Goal: Task Accomplishment & Management: Manage account settings

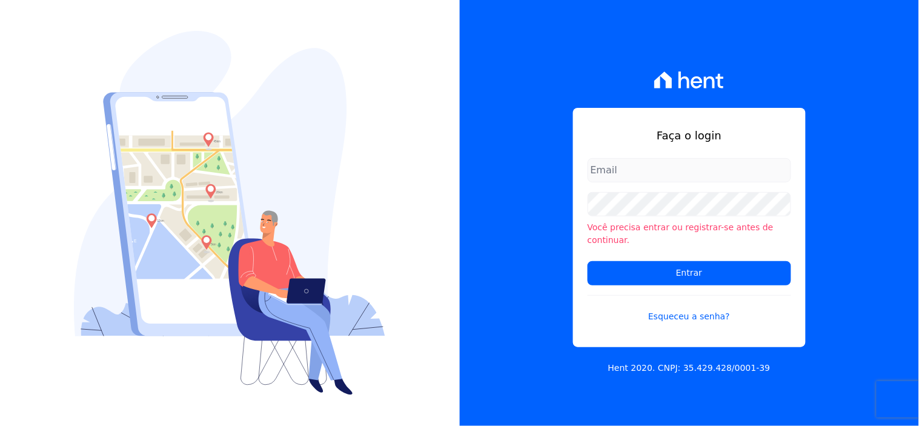
click at [617, 177] on input "email" at bounding box center [690, 170] width 204 height 24
type input "ivete@ribeirocervantes.com.br"
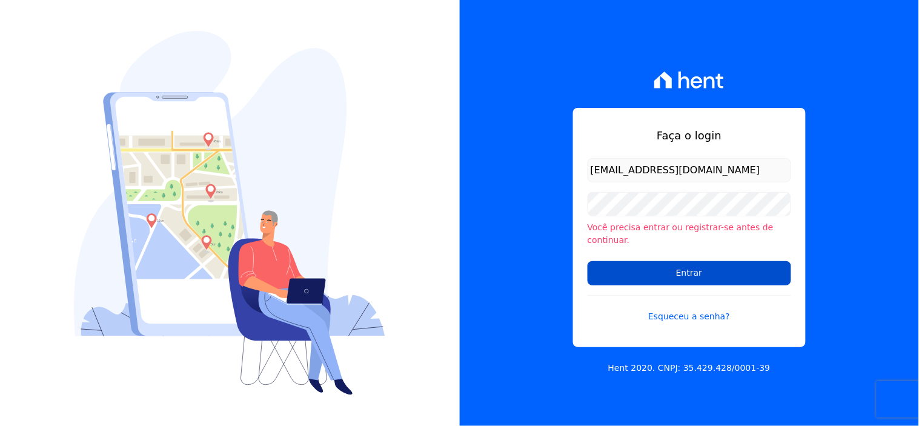
click at [688, 263] on input "Entrar" at bounding box center [690, 273] width 204 height 24
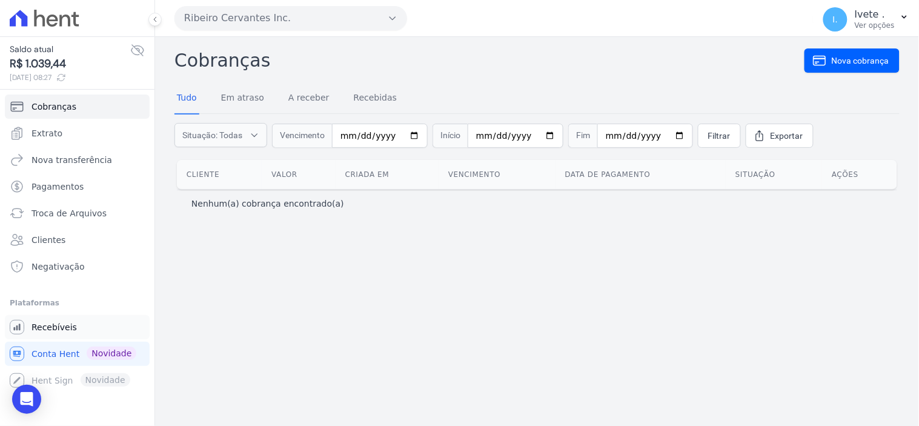
click at [55, 328] on span "Recebíveis" at bounding box center [53, 327] width 45 height 12
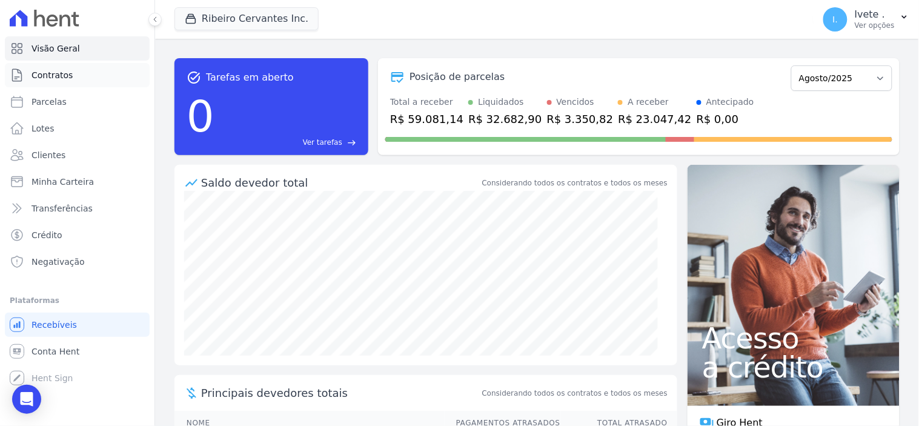
click at [65, 75] on span "Contratos" at bounding box center [51, 75] width 41 height 12
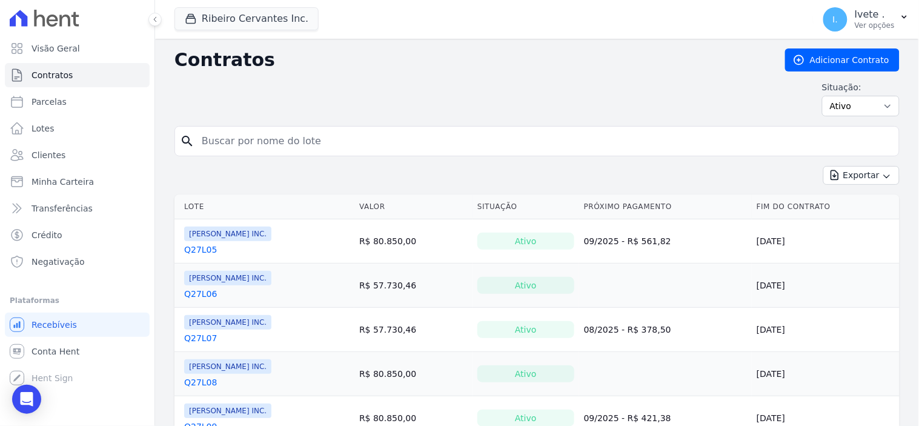
click at [216, 148] on input "search" at bounding box center [544, 141] width 700 height 24
type input "q28l30"
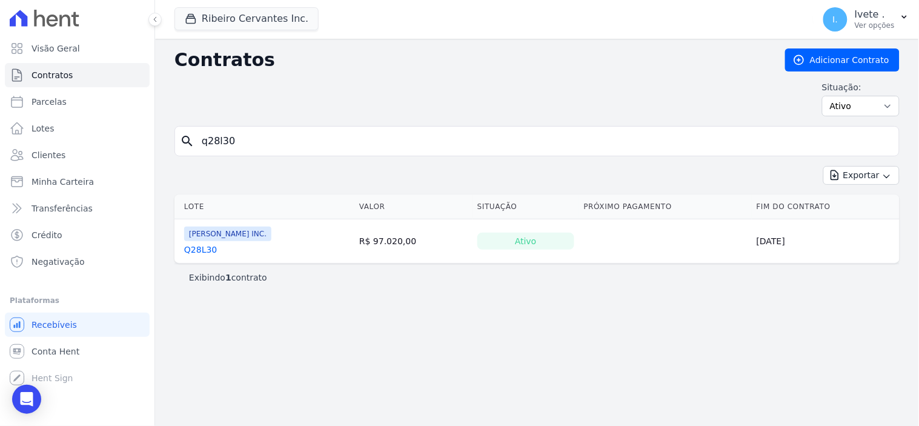
click at [204, 247] on link "Q28L30" at bounding box center [200, 250] width 33 height 12
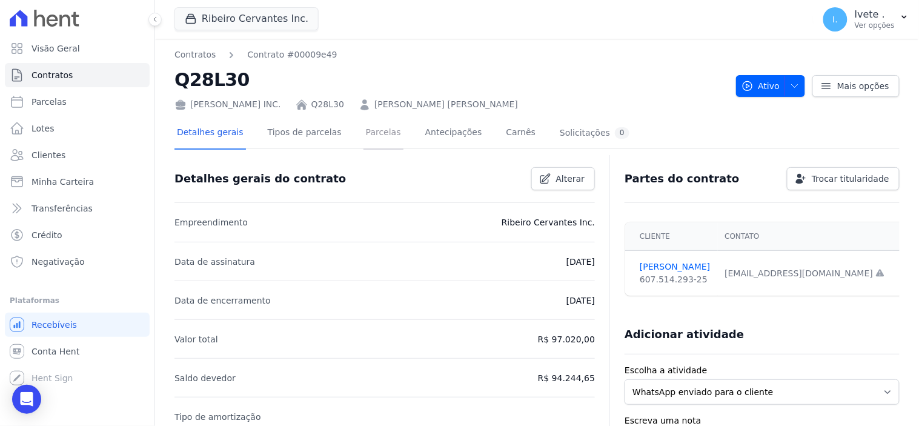
click at [371, 130] on link "Parcelas" at bounding box center [383, 134] width 40 height 32
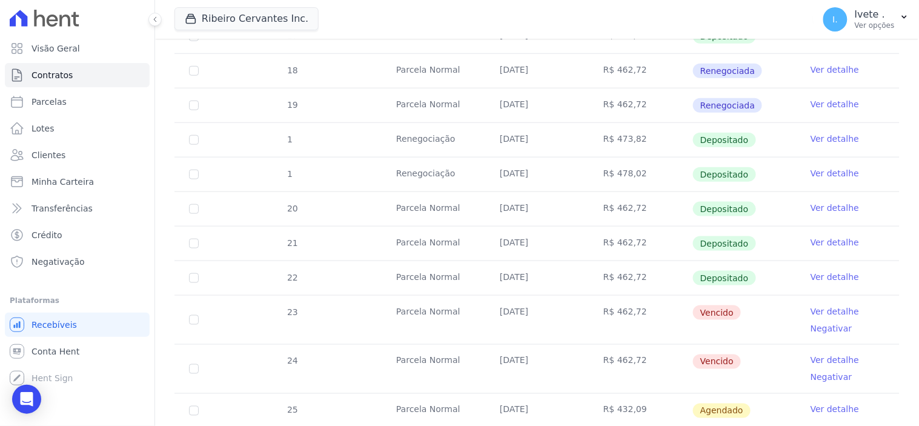
scroll to position [336, 0]
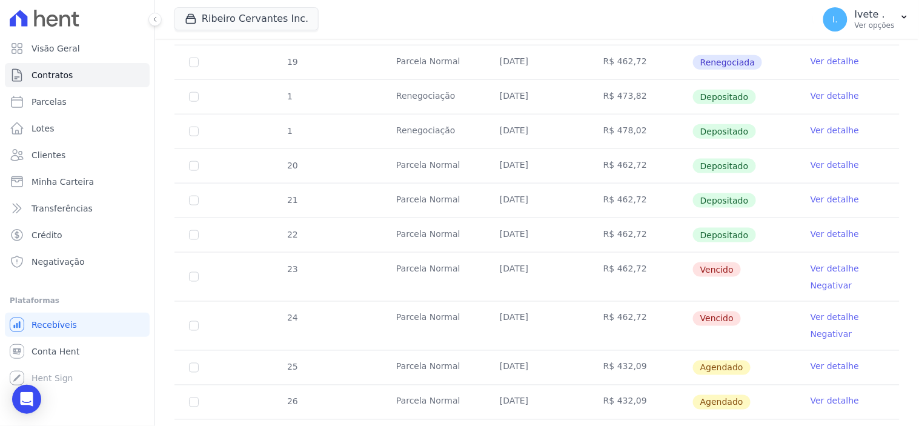
click at [816, 265] on link "Ver detalhe" at bounding box center [834, 268] width 48 height 12
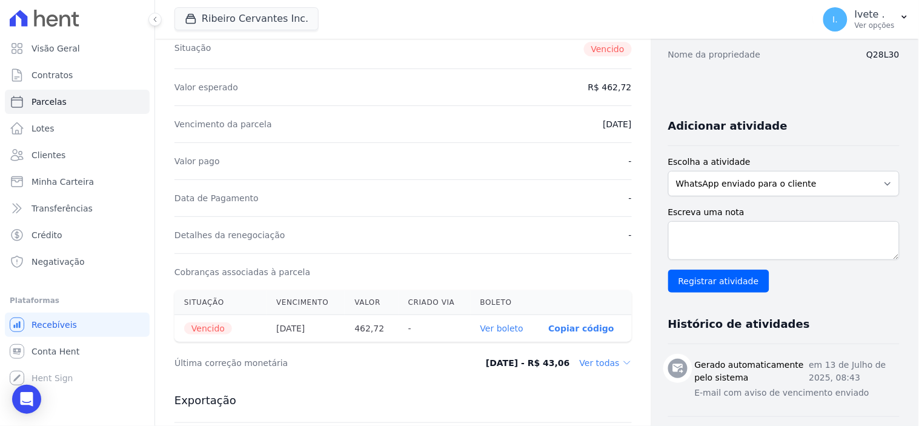
scroll to position [202, 0]
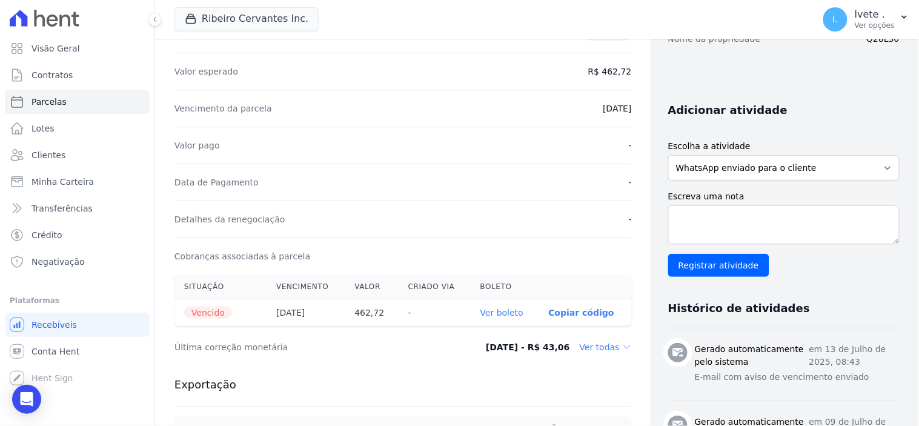
click at [500, 311] on link "Ver boleto" at bounding box center [501, 313] width 43 height 10
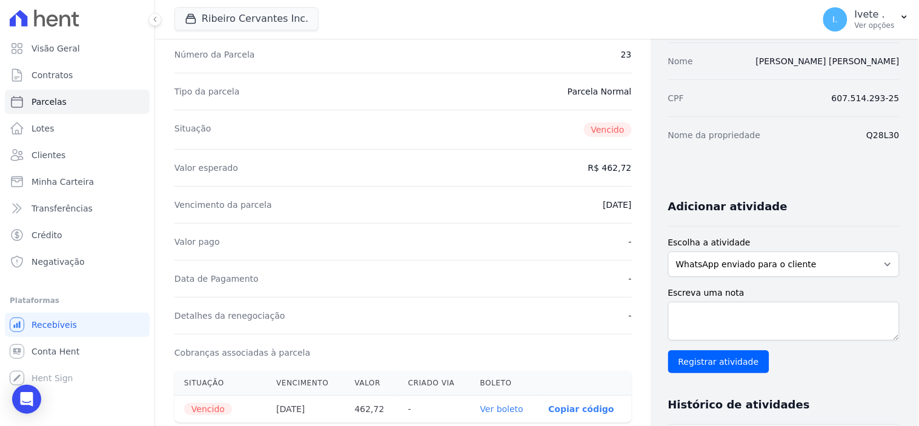
scroll to position [0, 0]
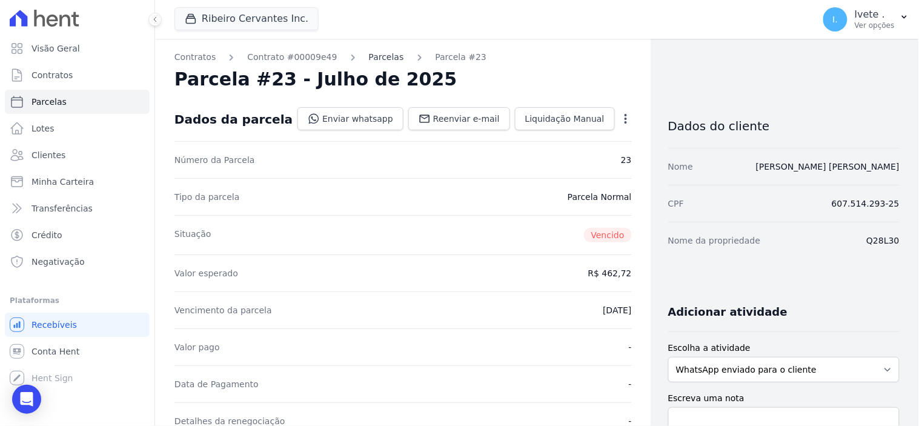
click at [369, 55] on link "Parcelas" at bounding box center [386, 57] width 35 height 13
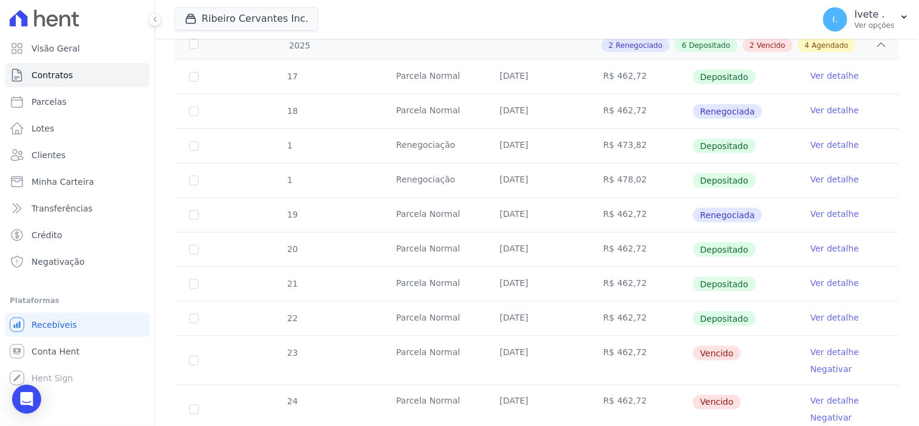
scroll to position [336, 0]
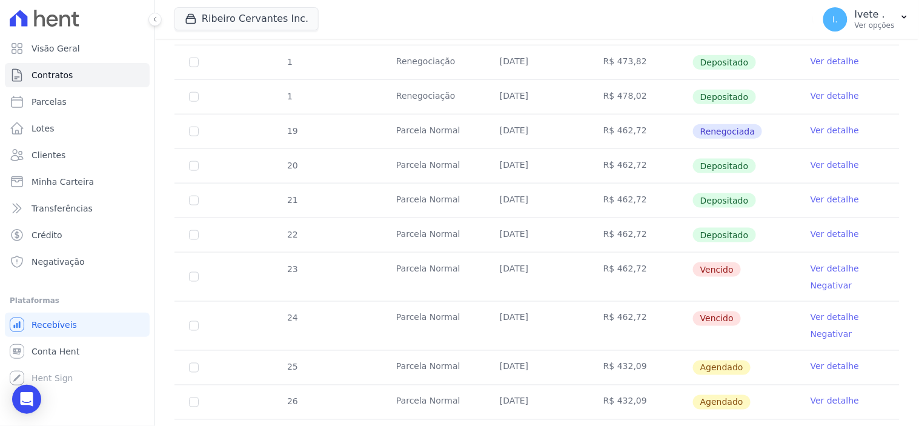
click at [832, 313] on link "Ver detalhe" at bounding box center [834, 317] width 48 height 12
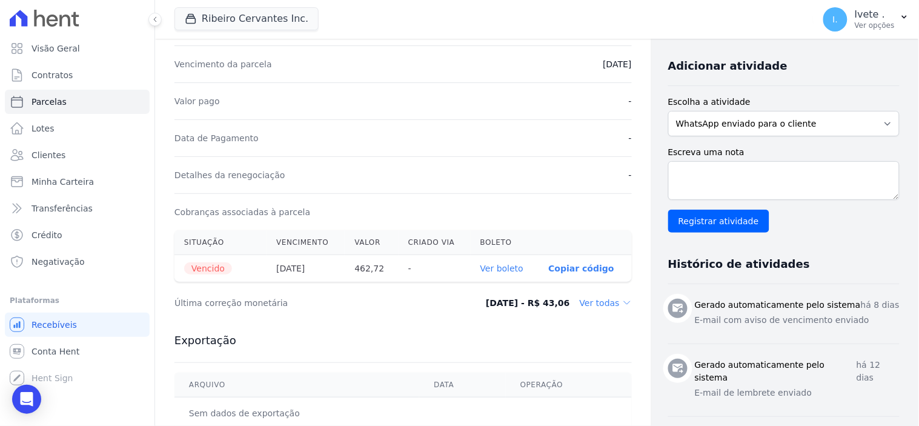
scroll to position [269, 0]
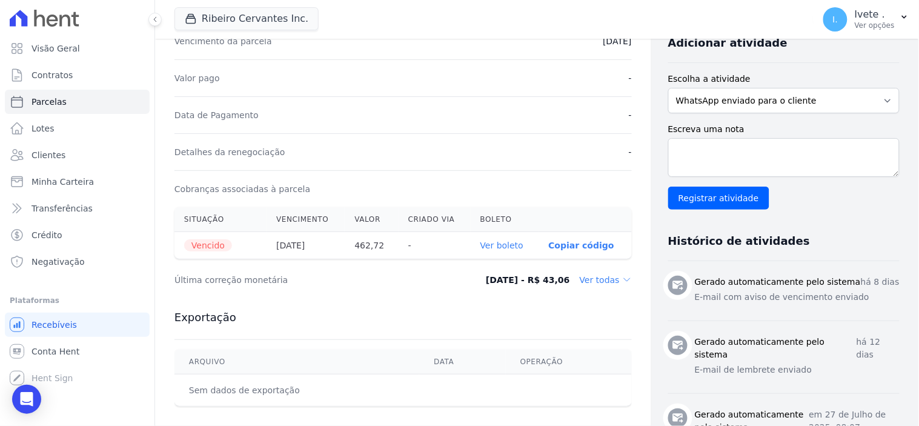
click at [494, 245] on link "Ver boleto" at bounding box center [501, 245] width 43 height 10
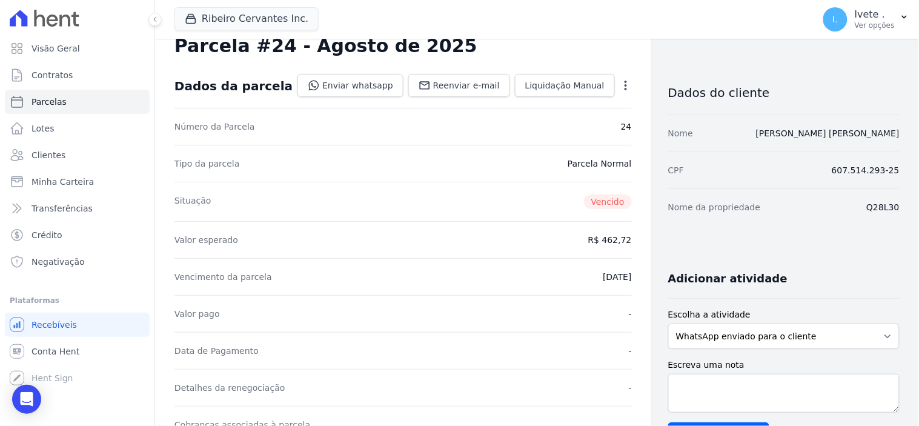
scroll to position [0, 0]
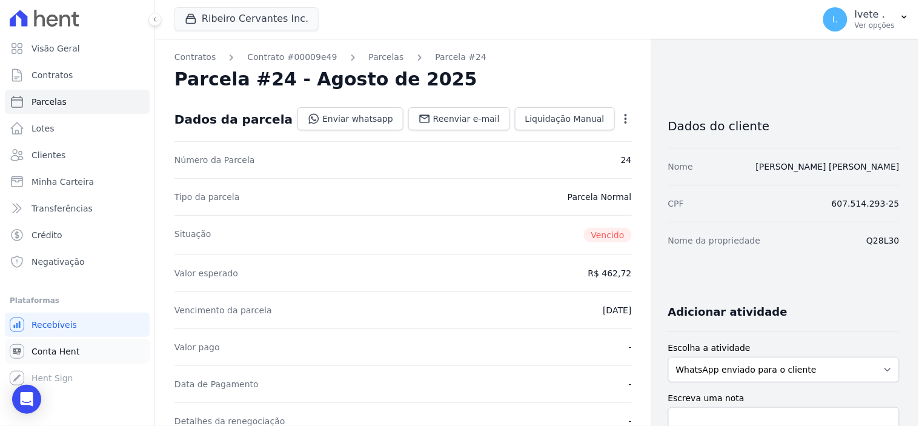
click at [45, 349] on span "Conta Hent" at bounding box center [55, 351] width 48 height 12
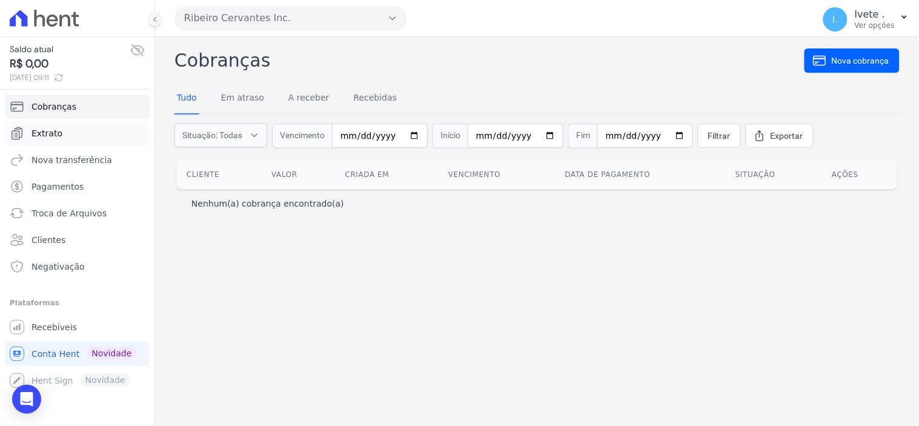
click at [62, 131] on link "Extrato" at bounding box center [77, 133] width 145 height 24
